Goal: Task Accomplishment & Management: Use online tool/utility

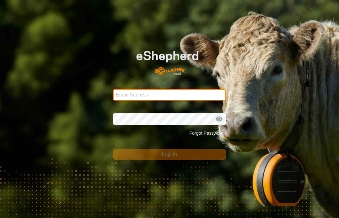
click at [127, 99] on input "Email Address" at bounding box center [169, 94] width 113 height 11
type input "[PERSON_NAME][EMAIL_ADDRESS][DOMAIN_NAME]"
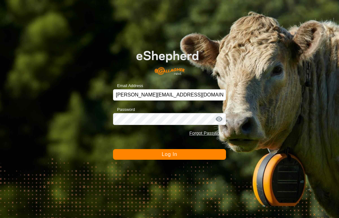
click at [197, 156] on button "Log In" at bounding box center [169, 154] width 113 height 11
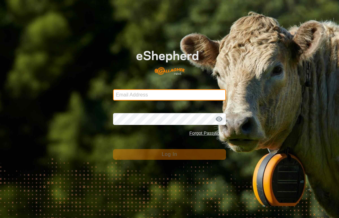
click at [196, 92] on input "Email Address" at bounding box center [169, 94] width 113 height 11
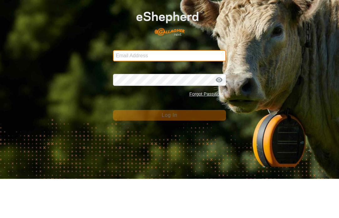
type input "[PERSON_NAME][EMAIL_ADDRESS][DOMAIN_NAME]"
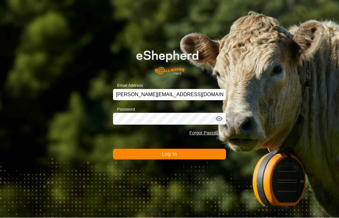
click at [216, 120] on div at bounding box center [218, 119] width 9 height 6
click at [219, 119] on div at bounding box center [218, 119] width 9 height 6
click at [264, 119] on div "Email Address kevin@unisonlimousins.com.au Password Forgot Password Log In" at bounding box center [169, 109] width 339 height 218
click at [222, 122] on div at bounding box center [218, 119] width 9 height 6
click at [212, 156] on button "Log In" at bounding box center [169, 154] width 113 height 11
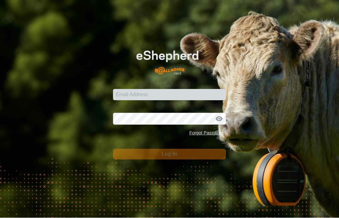
click at [220, 118] on div at bounding box center [218, 119] width 9 height 6
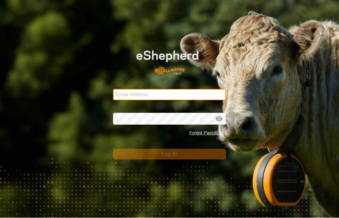
click at [208, 96] on input "Email Address" at bounding box center [169, 94] width 113 height 11
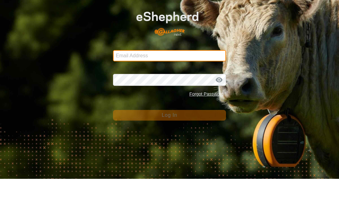
type input "[PERSON_NAME][EMAIL_ADDRESS][DOMAIN_NAME]"
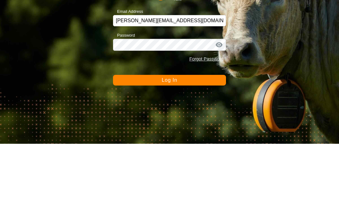
click at [220, 116] on div at bounding box center [218, 119] width 9 height 6
click at [219, 116] on div at bounding box center [218, 119] width 9 height 6
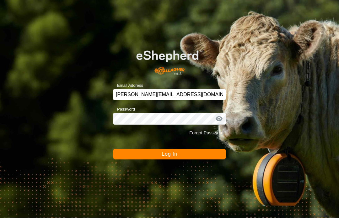
click at [222, 119] on div at bounding box center [218, 119] width 9 height 6
click at [220, 118] on div at bounding box center [218, 119] width 9 height 6
click at [190, 156] on button "Log In" at bounding box center [169, 154] width 113 height 11
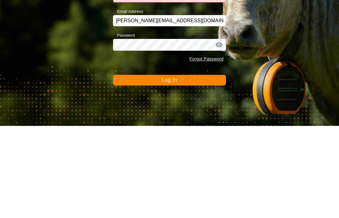
click at [183, 167] on button "Log In" at bounding box center [169, 172] width 113 height 11
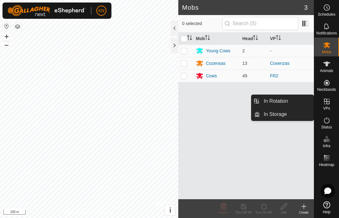
click at [289, 104] on link "In Rotation" at bounding box center [287, 101] width 54 height 13
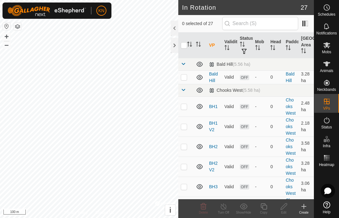
click at [302, 207] on icon at bounding box center [304, 207] width 8 height 8
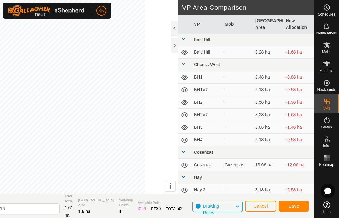
click at [174, 44] on div at bounding box center [175, 45] width 8 height 15
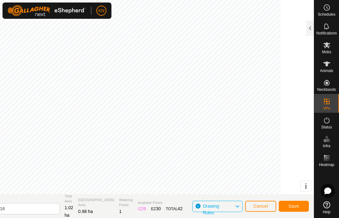
click at [266, 211] on button "Cancel" at bounding box center [260, 206] width 31 height 11
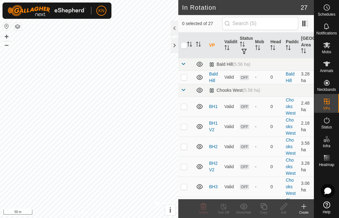
click at [302, 210] on div "Create" at bounding box center [303, 212] width 20 height 5
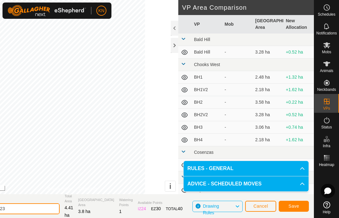
click at [55, 210] on input "2025-08-22 104323" at bounding box center [16, 208] width 88 height 11
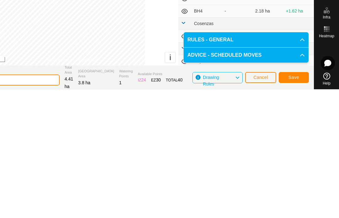
scroll to position [1, 0]
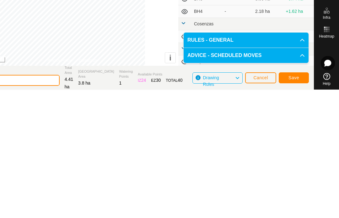
type input "2"
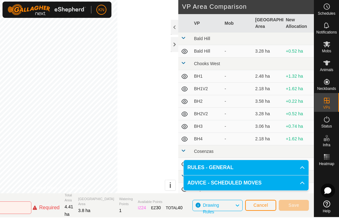
scroll to position [0, 0]
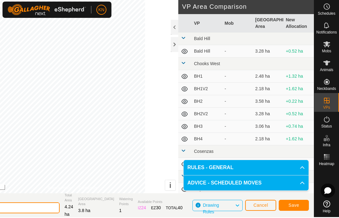
type input "Outback 1"
click at [298, 206] on span "Save" at bounding box center [293, 205] width 11 height 5
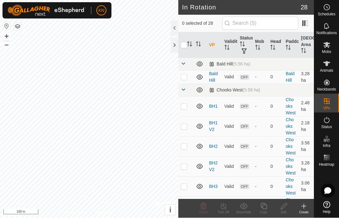
click at [306, 207] on icon at bounding box center [304, 207] width 8 height 8
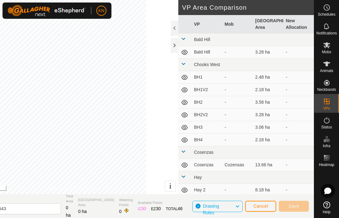
click at [173, 47] on div at bounding box center [175, 45] width 8 height 15
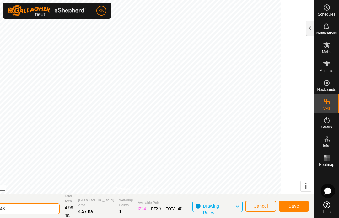
click at [56, 210] on input "2025-08-22 104543" at bounding box center [16, 208] width 88 height 11
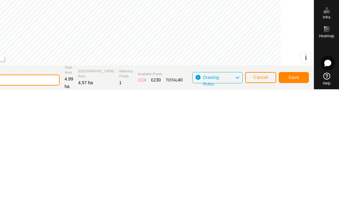
scroll to position [1, 0]
type input "2"
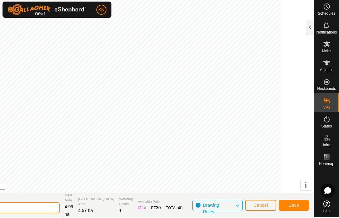
type input "Outback 2"
click at [300, 203] on button "Save" at bounding box center [293, 205] width 30 height 11
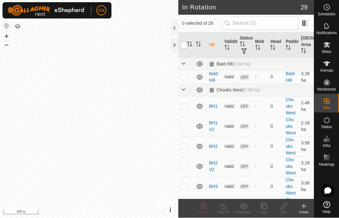
click at [303, 208] on icon at bounding box center [303, 206] width 0 height 4
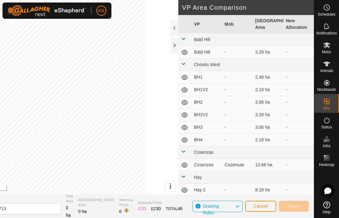
click at [175, 47] on div at bounding box center [175, 45] width 8 height 15
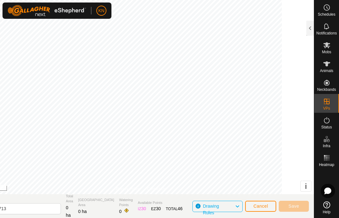
click at [134, 190] on link "Privacy Policy" at bounding box center [128, 189] width 24 height 6
click at [267, 205] on span "Cancel" at bounding box center [260, 206] width 15 height 5
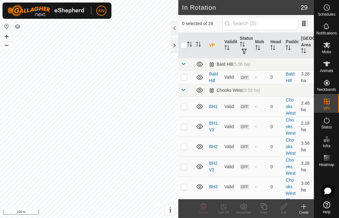
click at [304, 208] on icon at bounding box center [304, 207] width 8 height 8
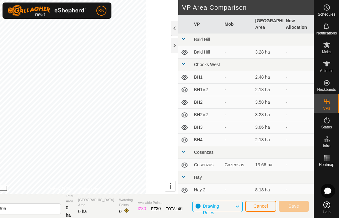
click at [66, 187] on link "Privacy Policy" at bounding box center [60, 189] width 24 height 6
click at [70, 189] on link "Privacy Policy" at bounding box center [60, 189] width 24 height 6
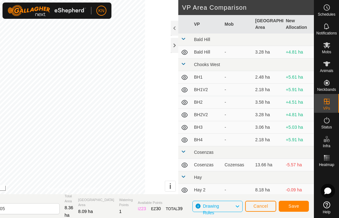
click at [268, 204] on button "Cancel" at bounding box center [260, 206] width 31 height 11
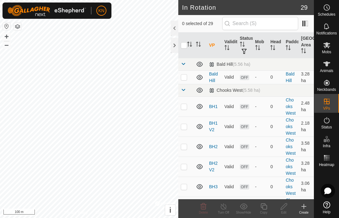
click at [303, 206] on icon at bounding box center [303, 206] width 0 height 4
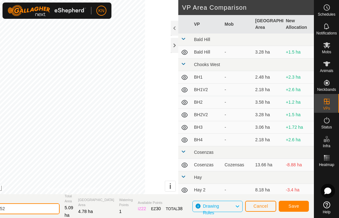
click at [57, 206] on input "2025-08-22 104952" at bounding box center [16, 208] width 88 height 11
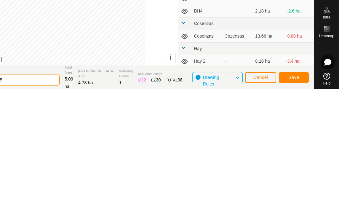
scroll to position [1, 0]
type input "2"
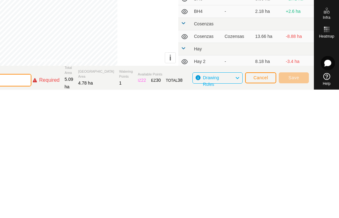
type input "B"
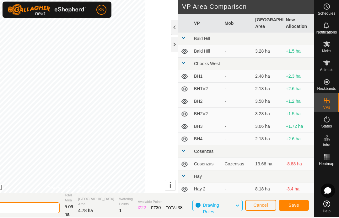
type input "Outback 3"
click at [300, 203] on button "Save" at bounding box center [293, 205] width 30 height 11
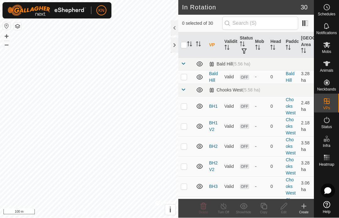
click at [306, 207] on icon at bounding box center [304, 207] width 8 height 8
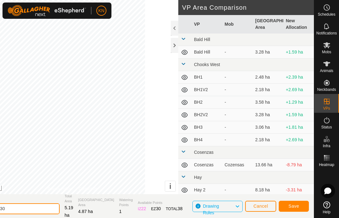
click at [60, 212] on input "2025-08-22 105130" at bounding box center [16, 208] width 88 height 11
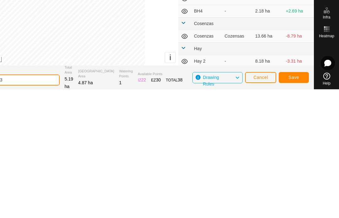
scroll to position [1, 0]
type input "2"
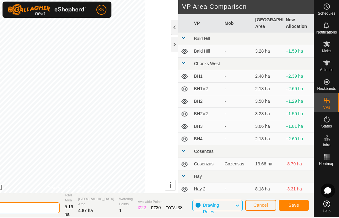
type input "Outback 4"
click at [300, 204] on button "Save" at bounding box center [293, 205] width 30 height 11
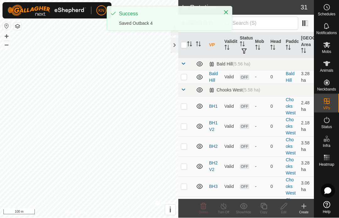
click at [303, 212] on div "Create" at bounding box center [303, 212] width 20 height 5
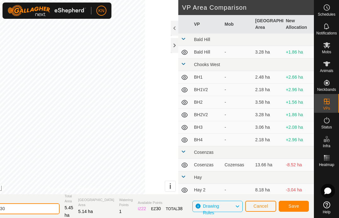
click at [60, 207] on input "2025-08-22 105230" at bounding box center [16, 208] width 88 height 11
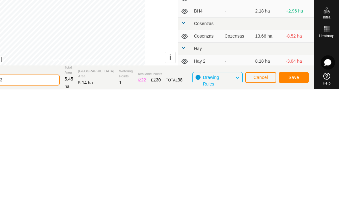
scroll to position [1, 0]
type input "2"
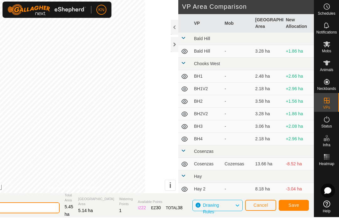
type input "Outback 5"
click at [298, 207] on span "Save" at bounding box center [293, 205] width 11 height 5
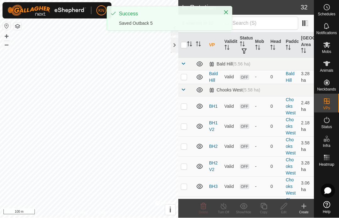
click at [305, 208] on icon at bounding box center [304, 207] width 8 height 8
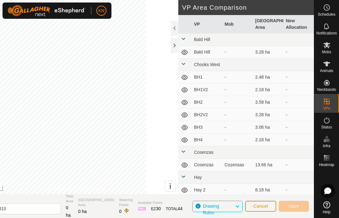
click at [264, 206] on span "Cancel" at bounding box center [260, 206] width 15 height 5
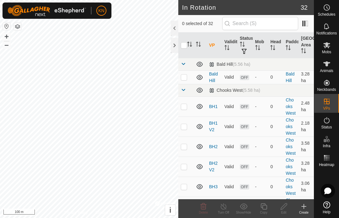
click at [304, 208] on icon at bounding box center [304, 207] width 8 height 8
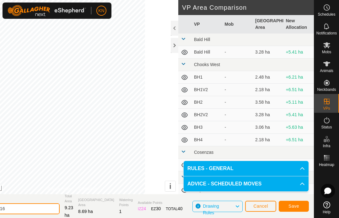
click at [56, 207] on input "2025-08-22 105316" at bounding box center [16, 208] width 88 height 11
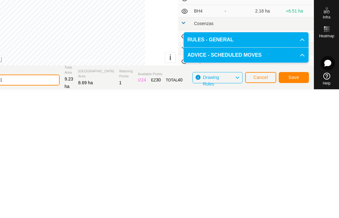
scroll to position [1, 0]
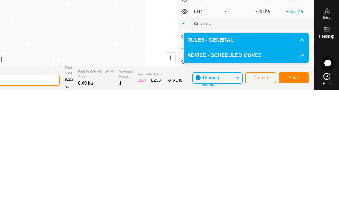
type input "2"
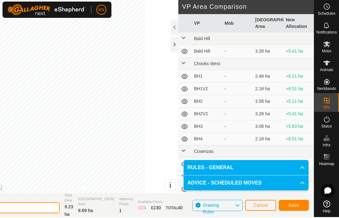
type input "Outback 6"
click at [298, 207] on span "Save" at bounding box center [293, 205] width 11 height 5
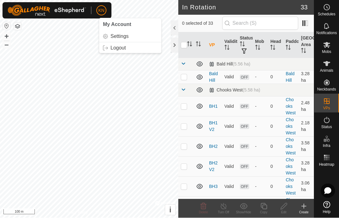
click at [134, 48] on link "Logout" at bounding box center [130, 48] width 62 height 10
